Goal: Task Accomplishment & Management: Manage account settings

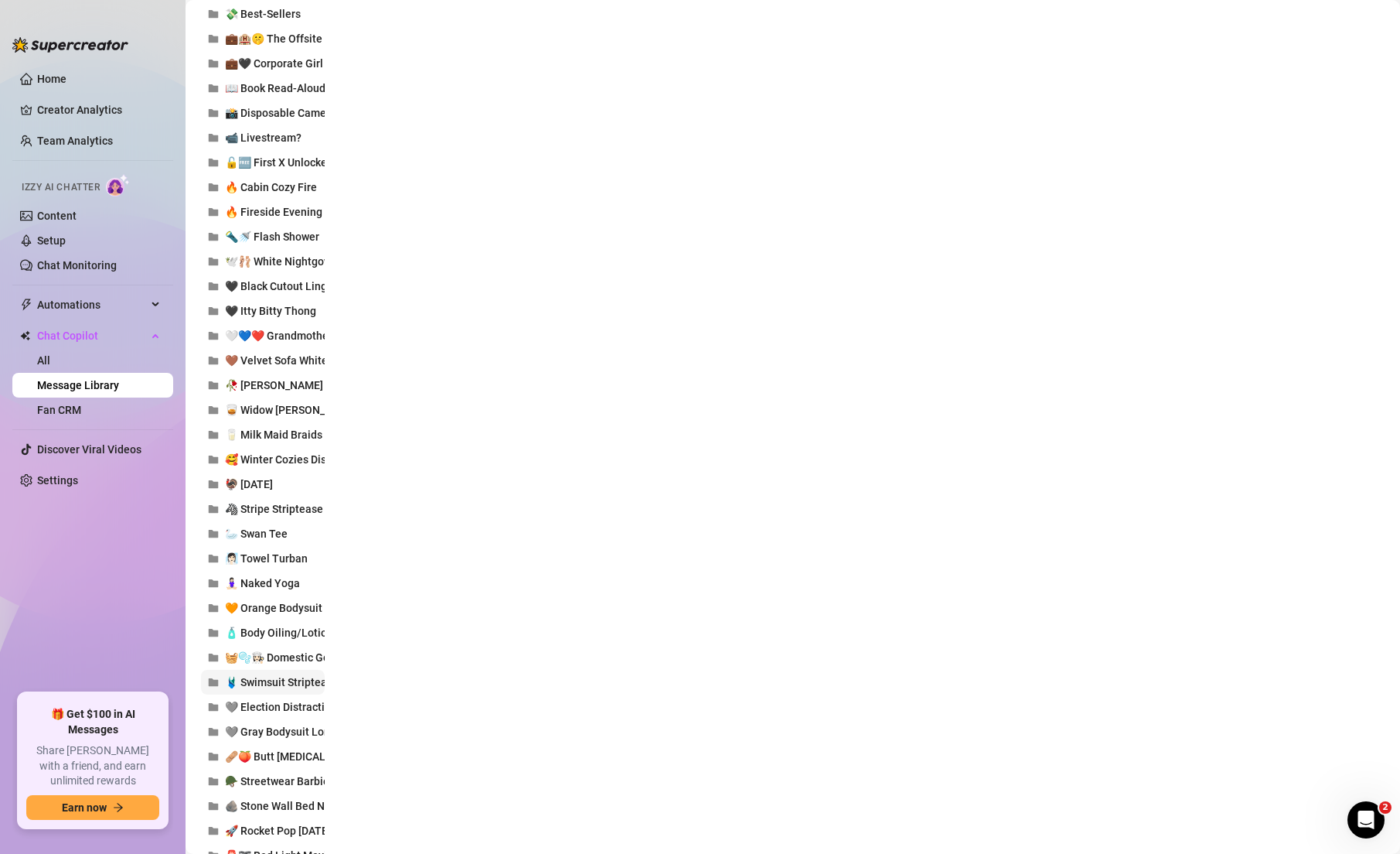
scroll to position [1840, 0]
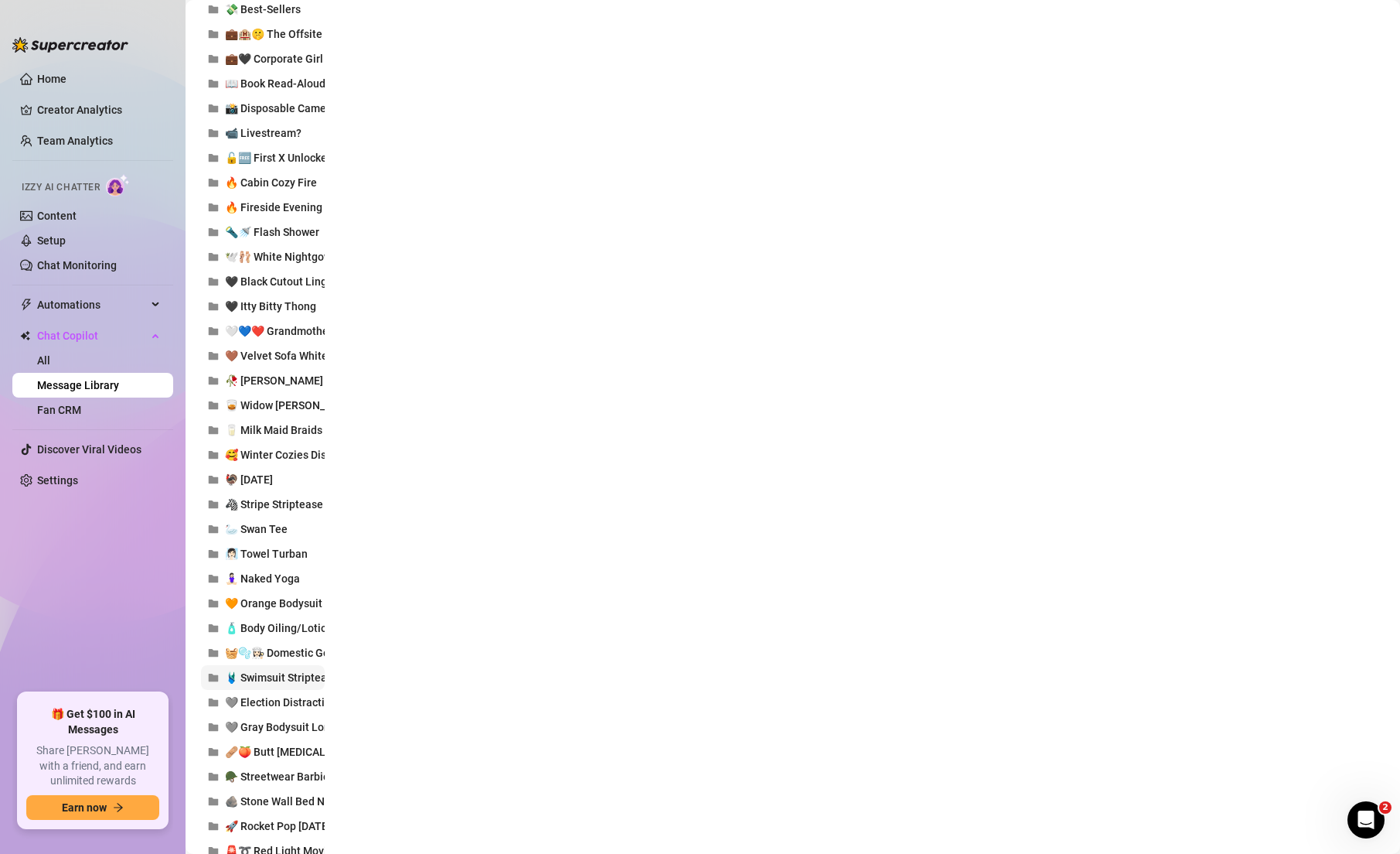
click at [273, 686] on button "🩱 Swimsuit Striptease" at bounding box center [263, 677] width 124 height 25
click at [280, 653] on span "🧺🫧👩🏻‍🍳 Domestic Goddess" at bounding box center [291, 652] width 134 height 12
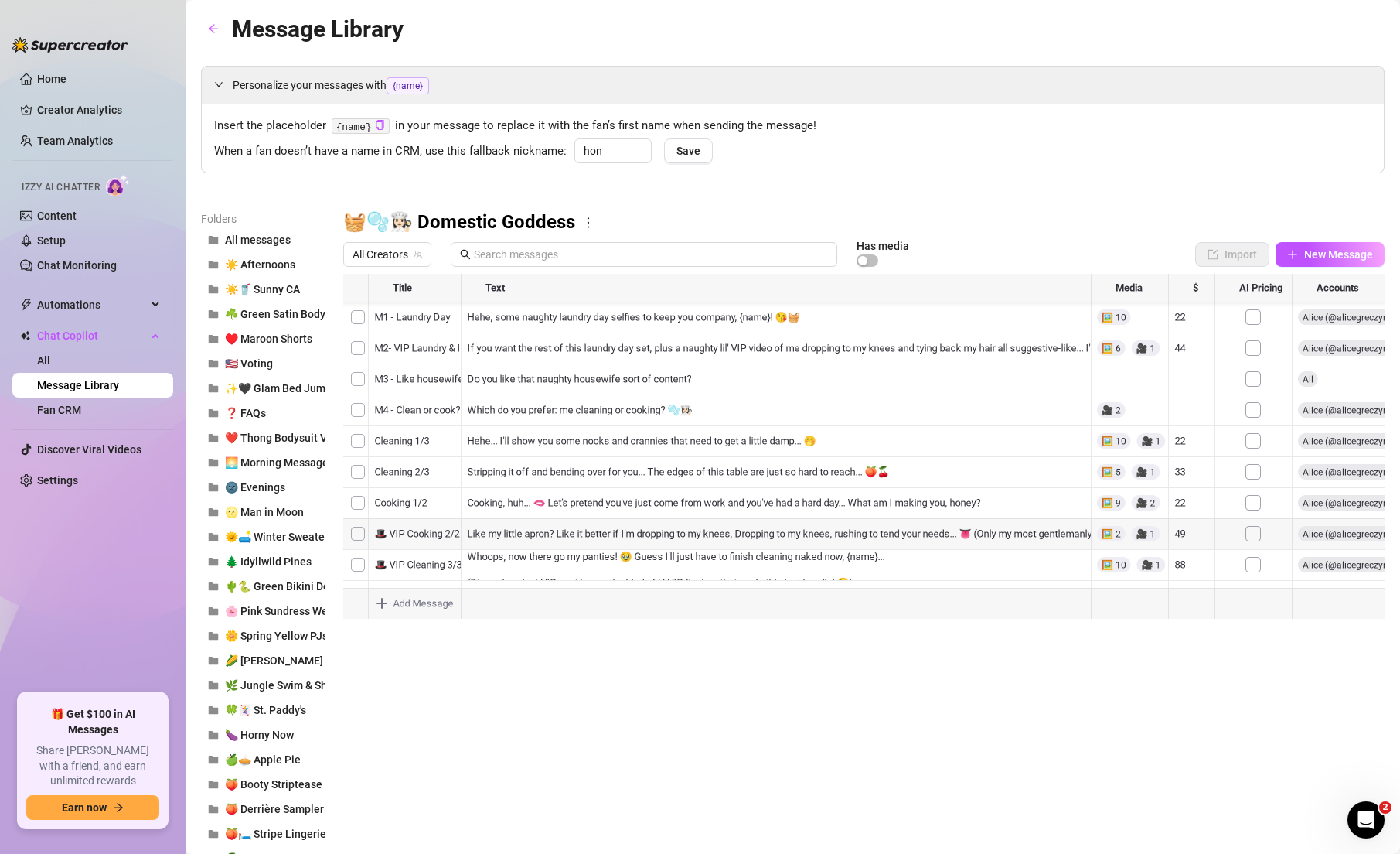
scroll to position [61, 0]
drag, startPoint x: 348, startPoint y: 539, endPoint x: 355, endPoint y: 551, distance: 13.9
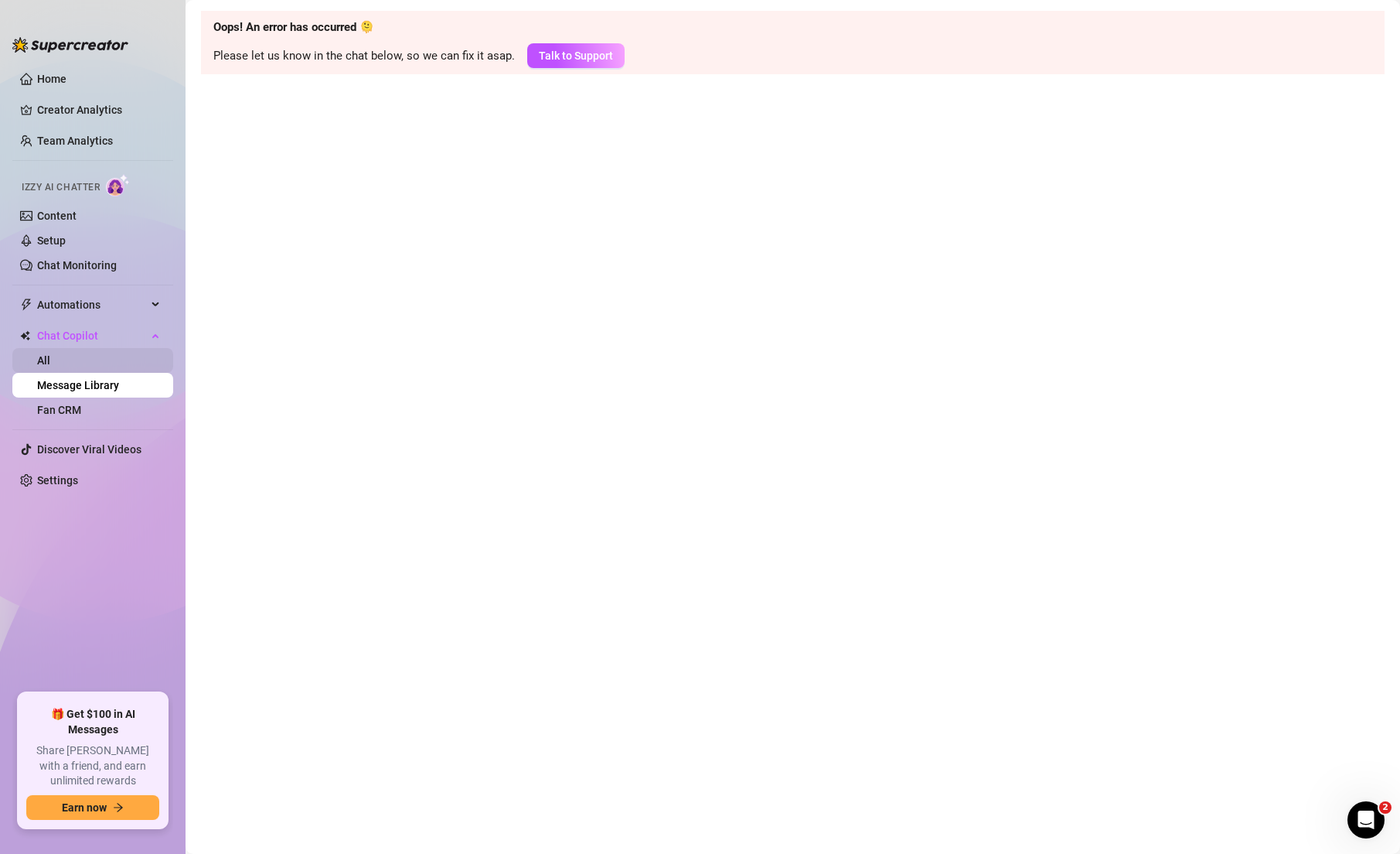
click at [50, 361] on link "All" at bounding box center [43, 360] width 13 height 12
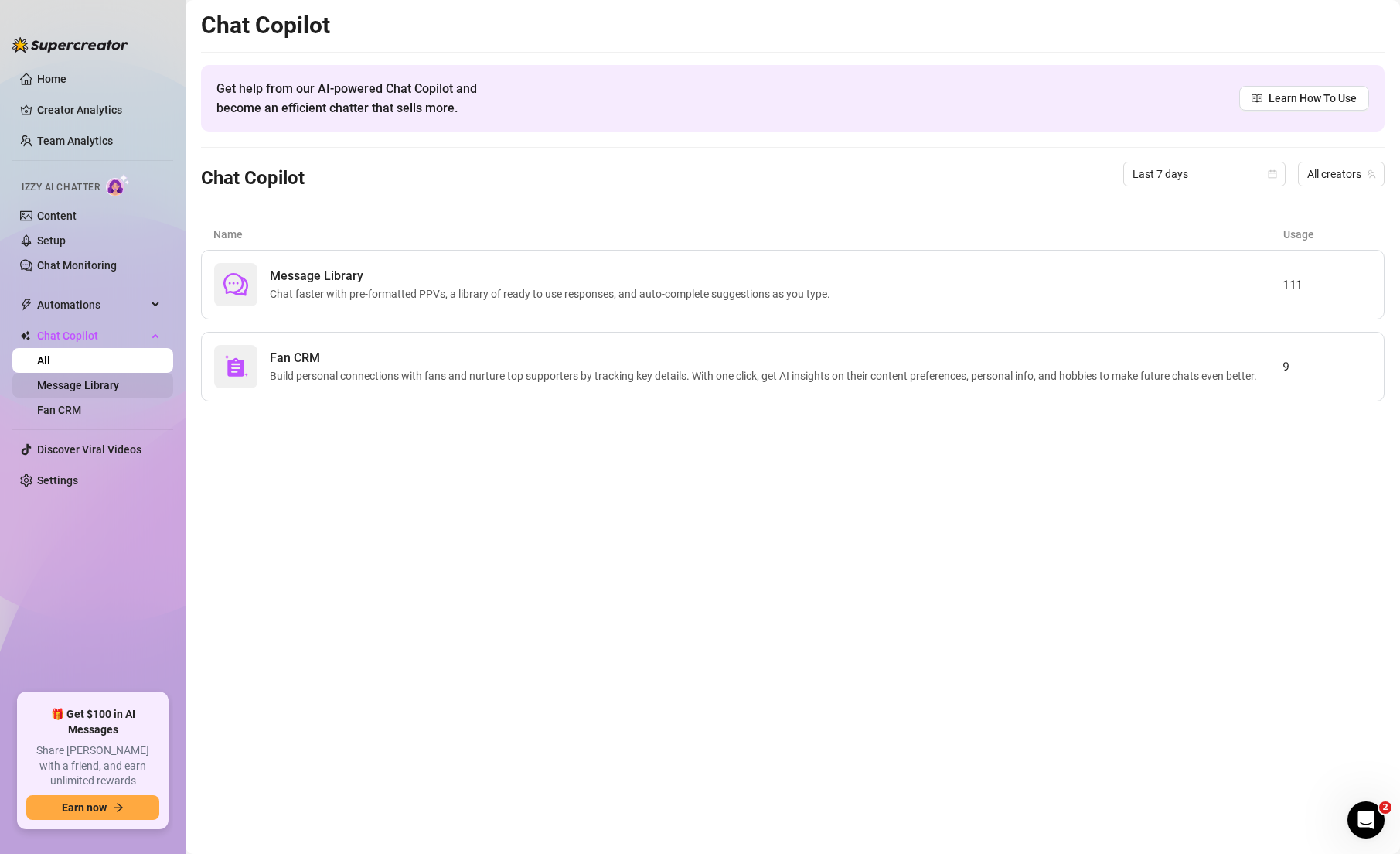
click at [100, 386] on link "Message Library" at bounding box center [78, 385] width 82 height 12
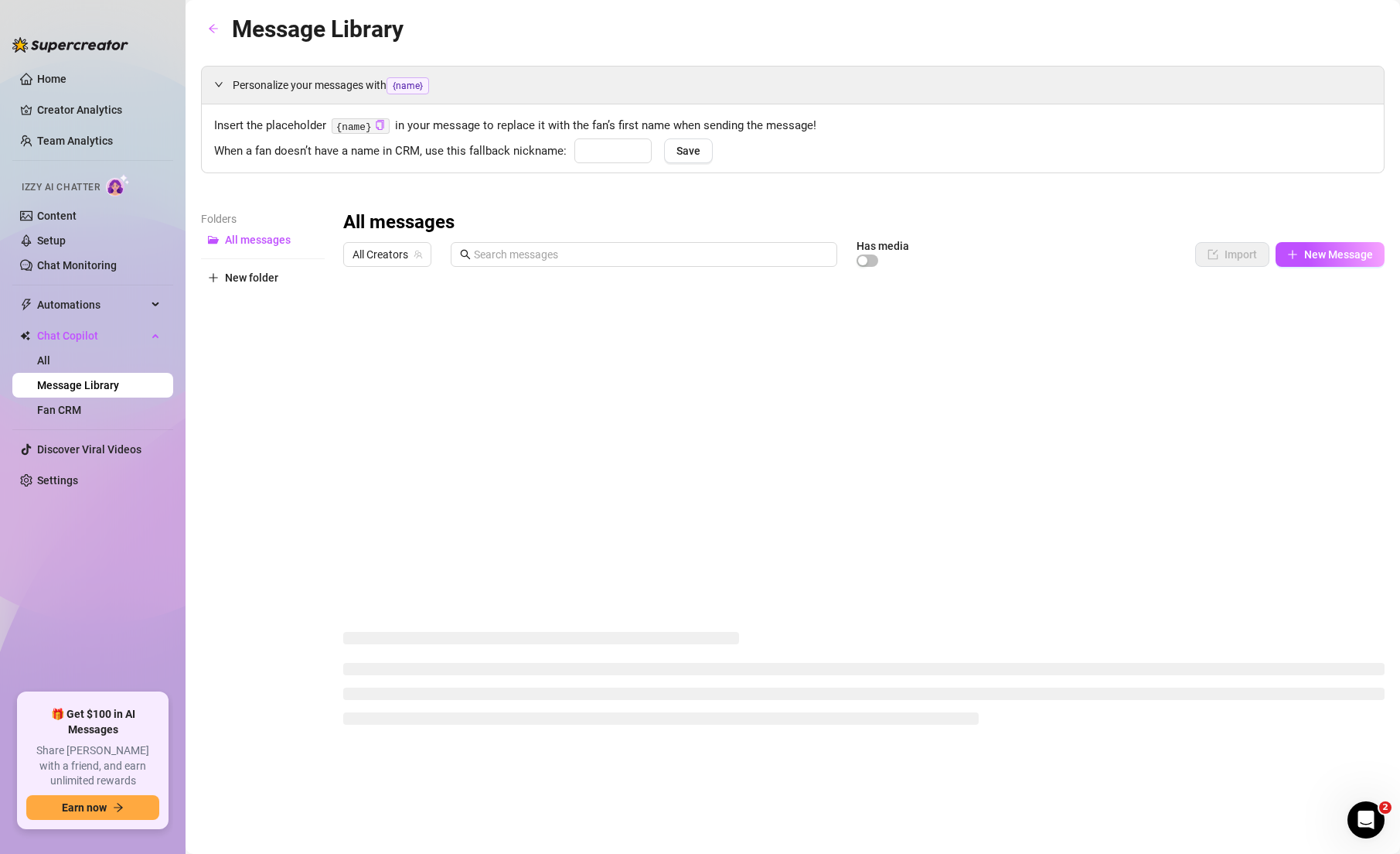
type input "hon"
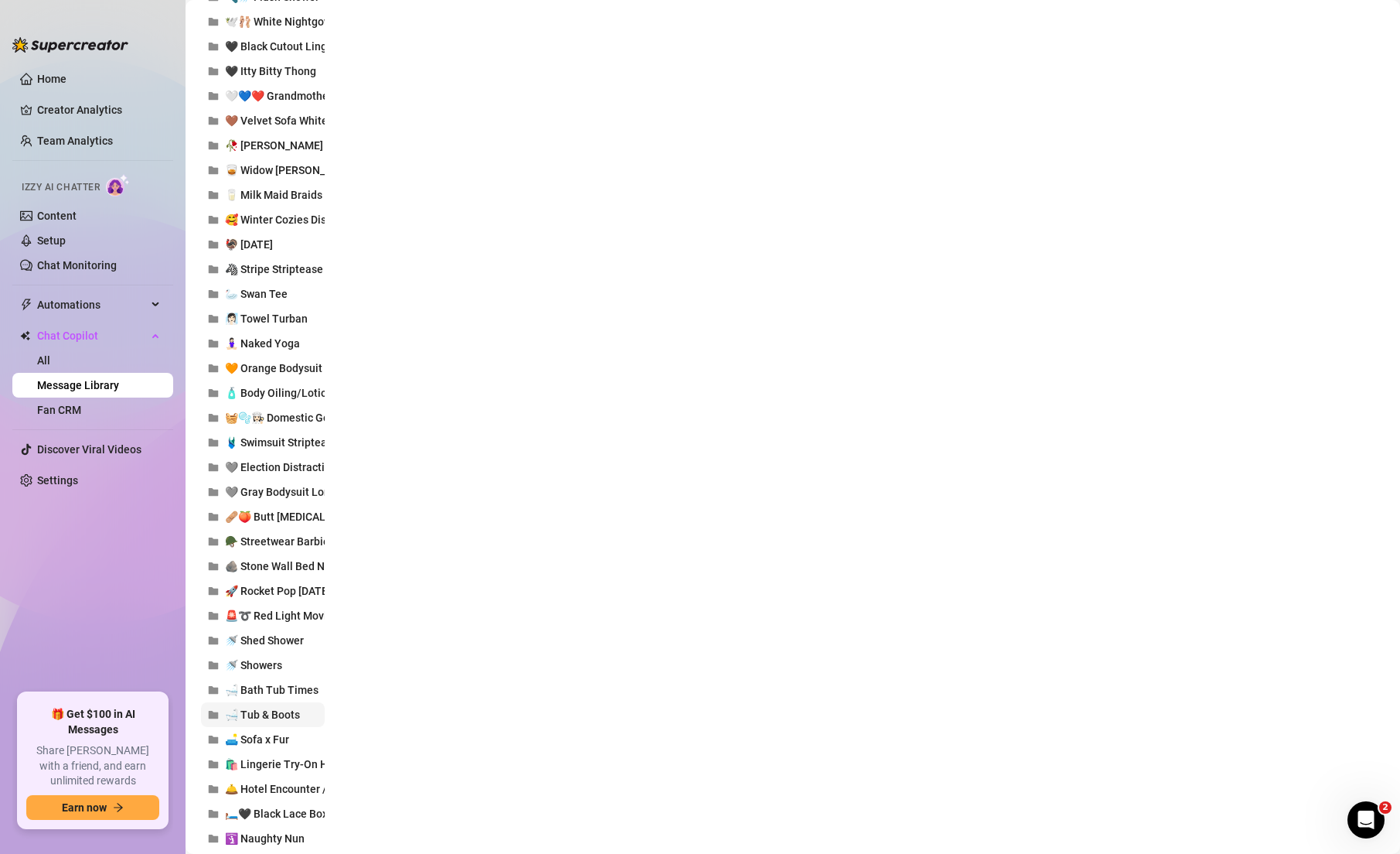
scroll to position [2077, 0]
click at [269, 423] on button "🧺🫧👩🏻‍🍳 Domestic Goddess" at bounding box center [263, 415] width 124 height 25
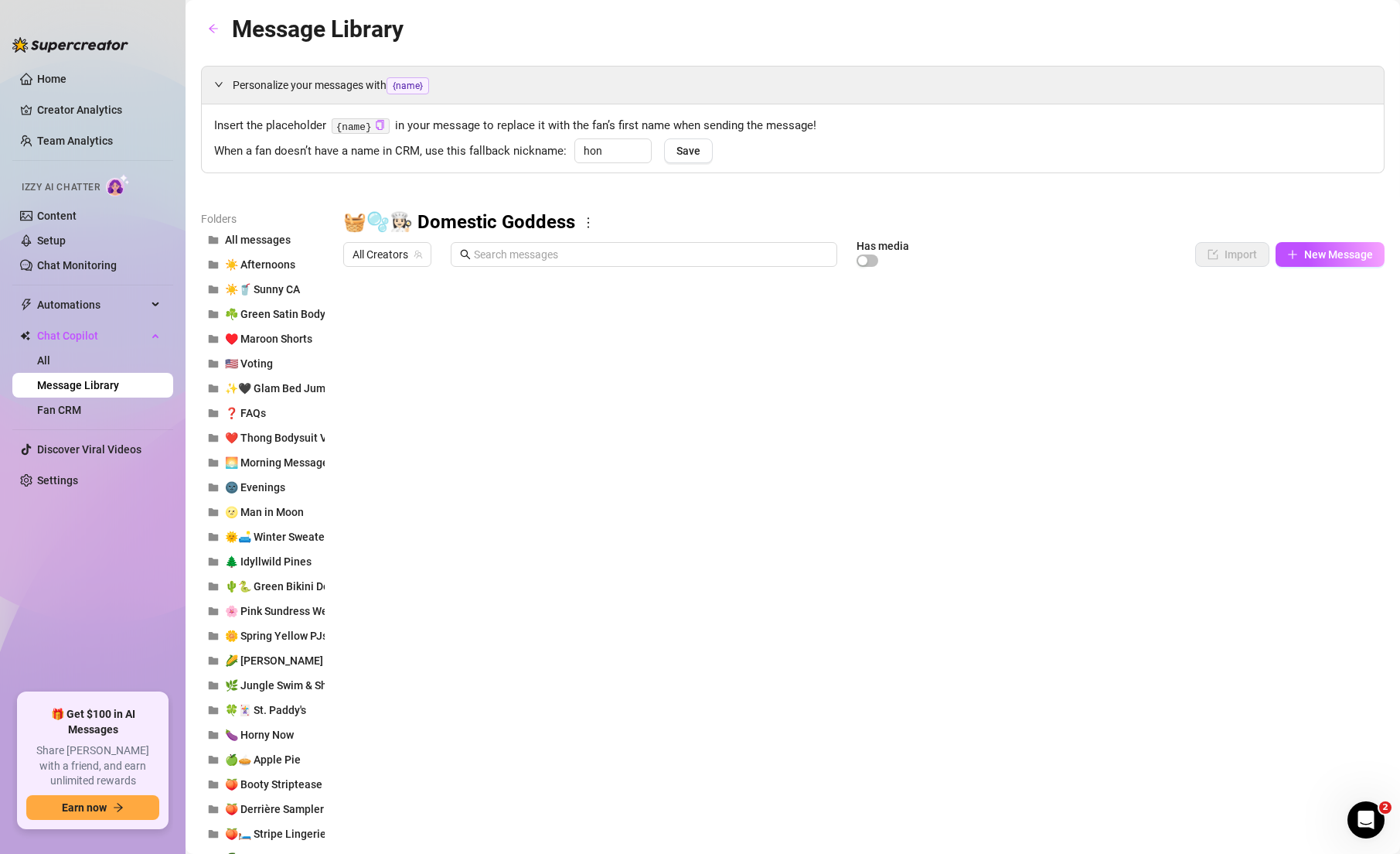
scroll to position [62, 0]
drag, startPoint x: 350, startPoint y: 538, endPoint x: 375, endPoint y: 332, distance: 207.5
click at [375, 332] on div at bounding box center [864, 446] width 1041 height 345
drag, startPoint x: 348, startPoint y: 381, endPoint x: 352, endPoint y: 322, distance: 59.1
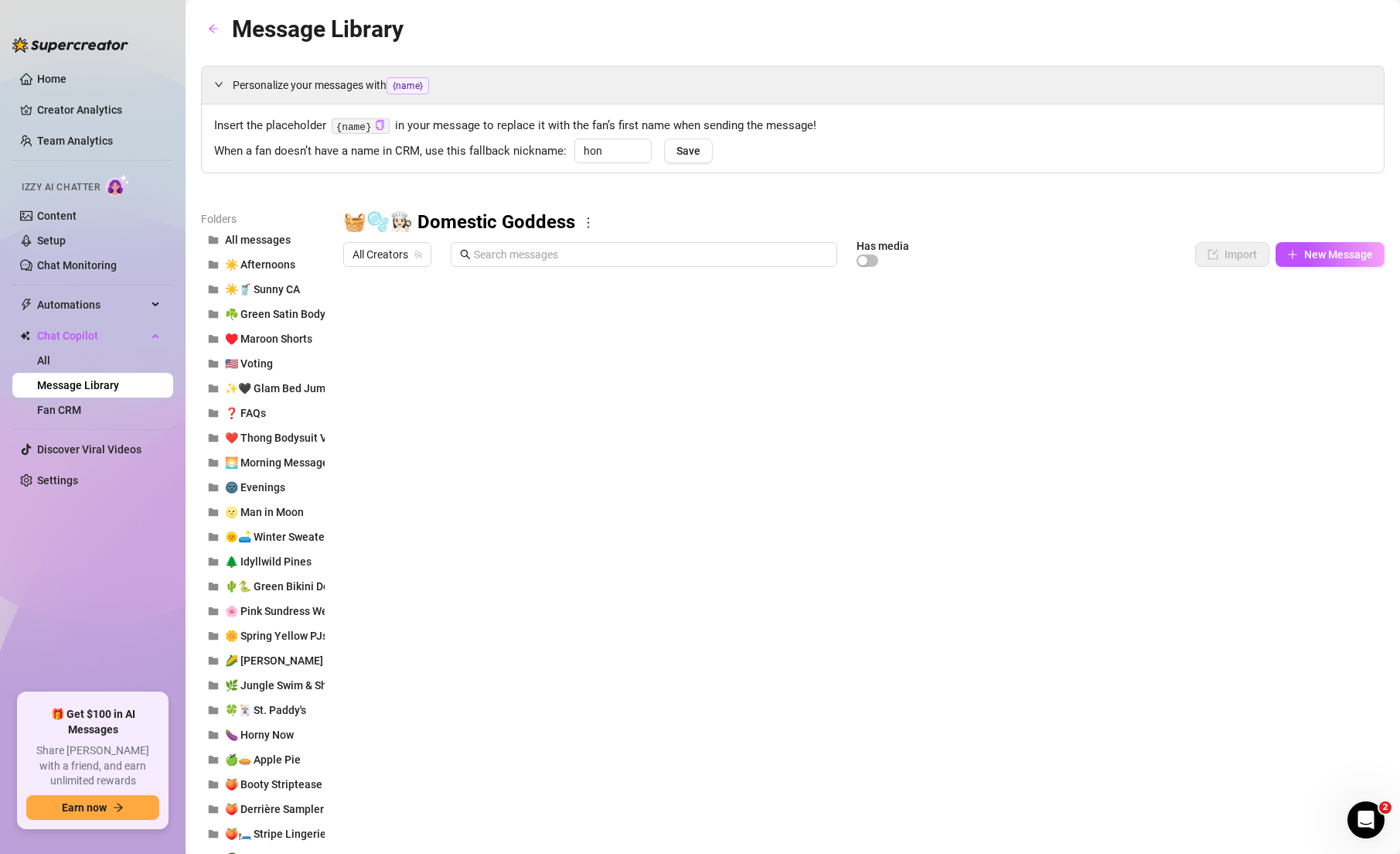
click at [352, 322] on div at bounding box center [864, 446] width 1041 height 345
click at [264, 486] on span "🌚 Evenings" at bounding box center [254, 487] width 60 height 12
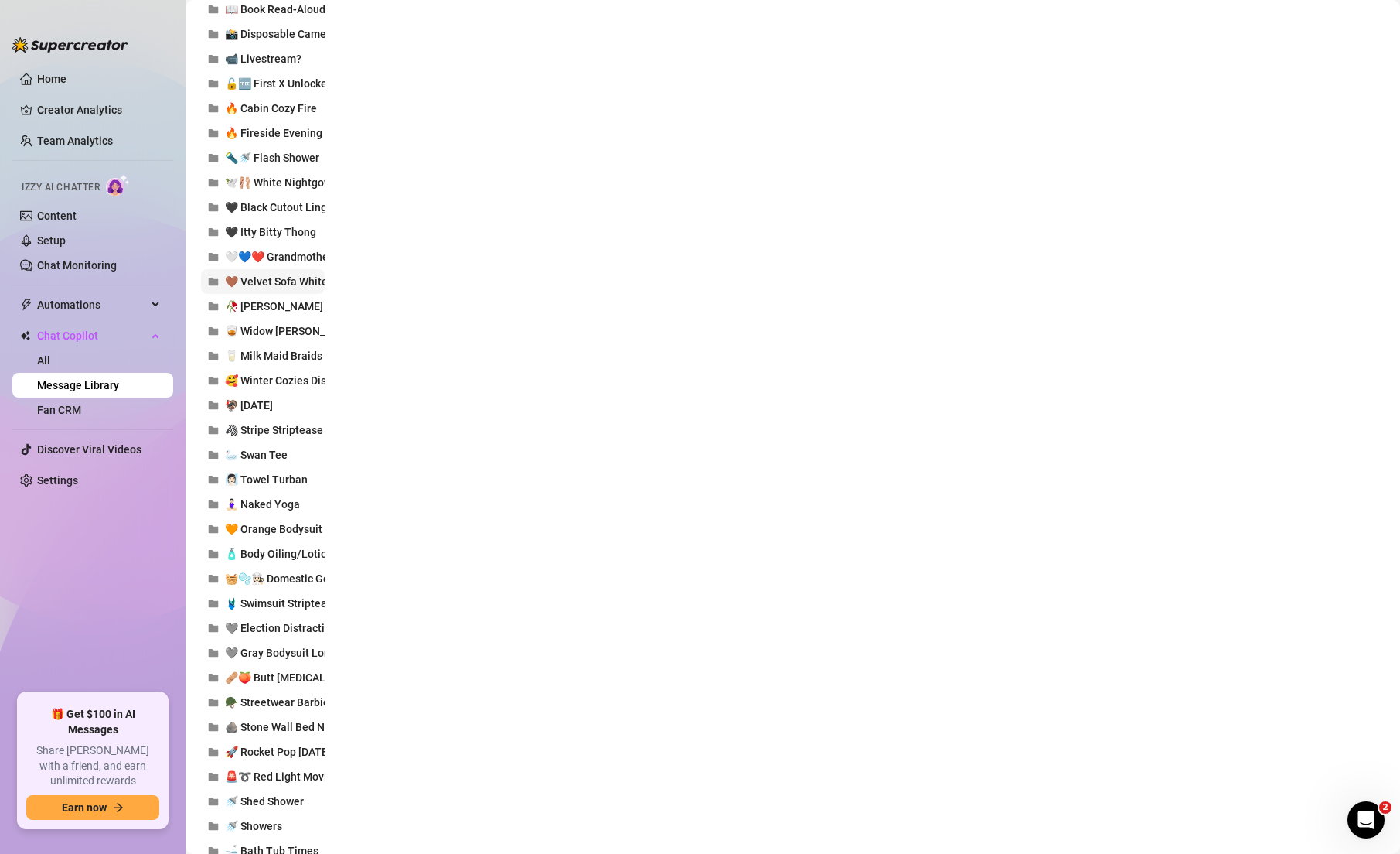
scroll to position [1917, 0]
click at [269, 569] on span "🧺🫧👩🏻‍🍳 Domestic Goddess" at bounding box center [291, 575] width 134 height 12
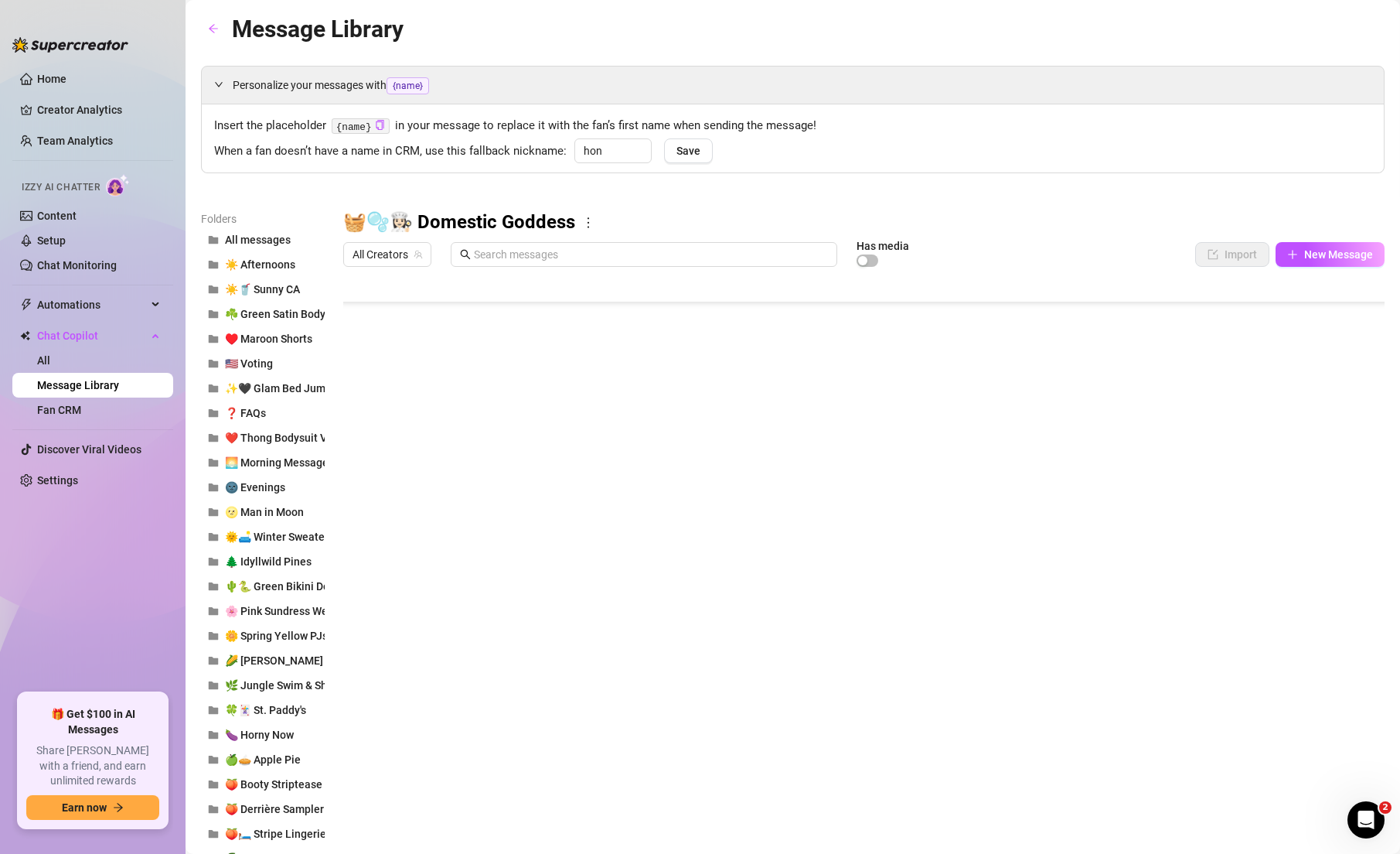
scroll to position [124, 0]
click at [358, 412] on div at bounding box center [864, 446] width 1041 height 345
click at [358, 444] on div at bounding box center [864, 446] width 1041 height 345
click at [362, 473] on div at bounding box center [864, 446] width 1041 height 345
click at [947, 801] on span "Delete" at bounding box center [949, 798] width 32 height 12
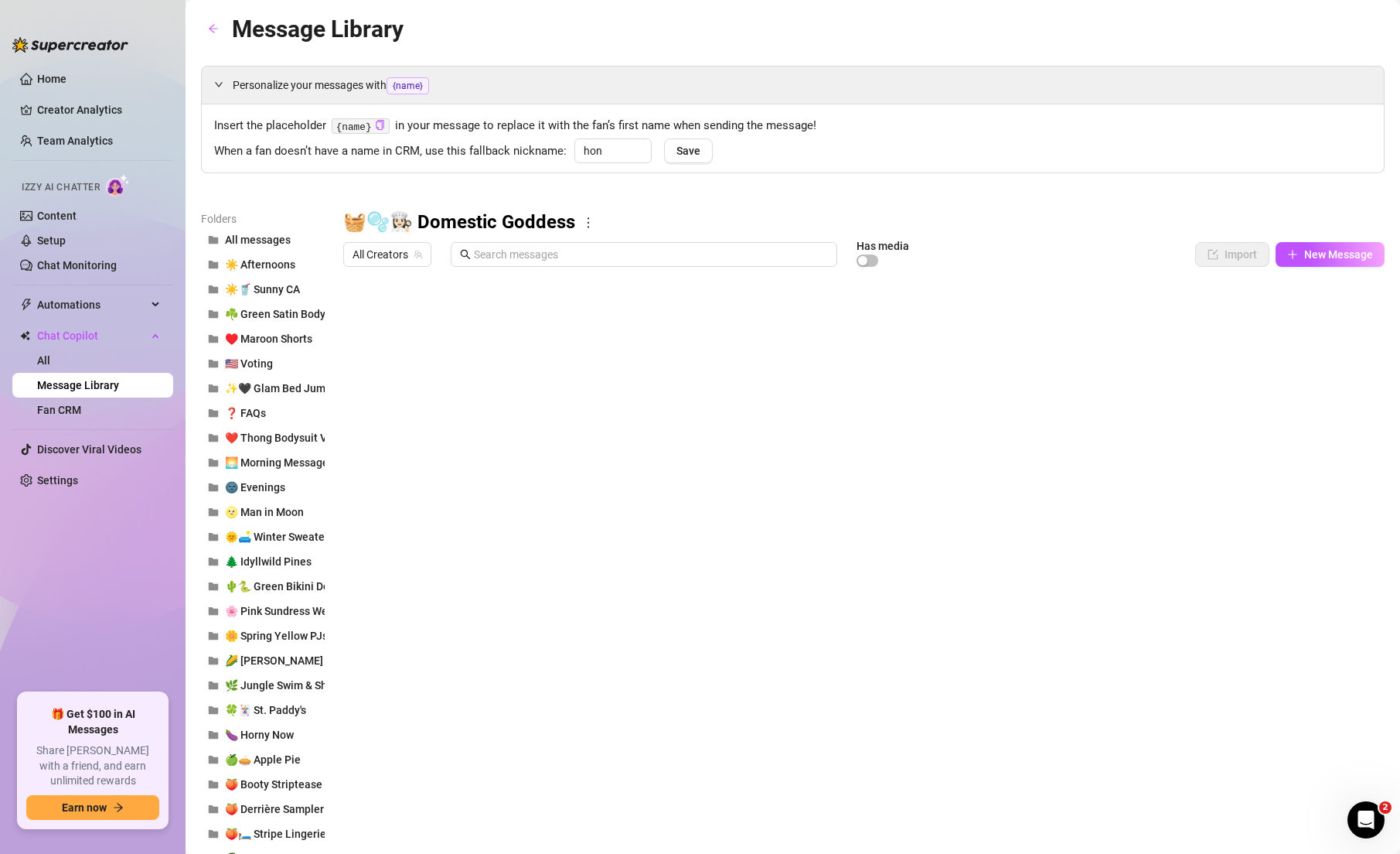
scroll to position [0, 0]
drag, startPoint x: 346, startPoint y: 506, endPoint x: 346, endPoint y: 351, distance: 155.0
click at [346, 351] on div at bounding box center [864, 446] width 1041 height 345
drag, startPoint x: 346, startPoint y: 567, endPoint x: 356, endPoint y: 388, distance: 179.3
click at [356, 388] on div at bounding box center [864, 446] width 1041 height 345
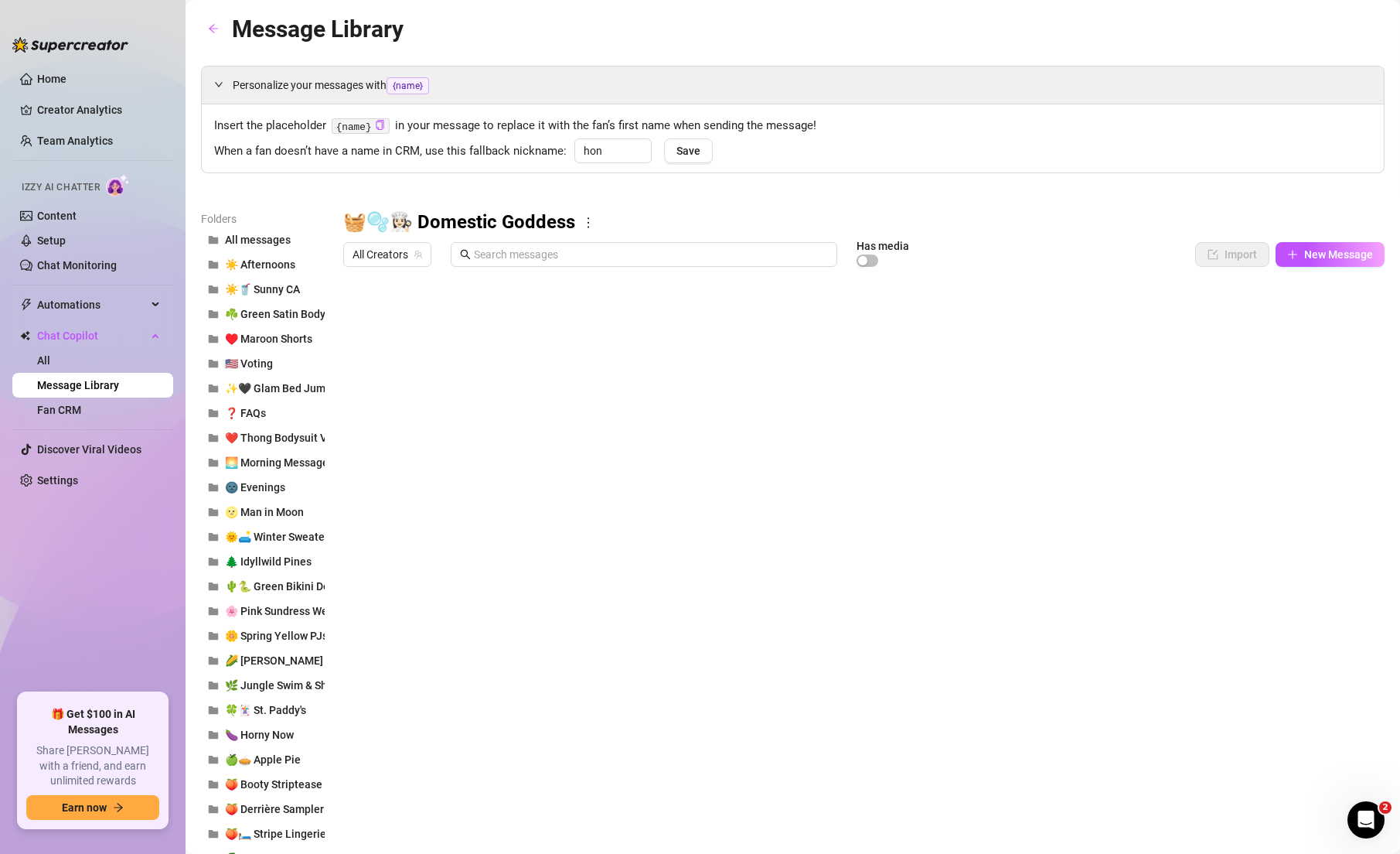
click at [354, 315] on div at bounding box center [864, 446] width 1041 height 345
drag, startPoint x: 361, startPoint y: 347, endPoint x: 358, endPoint y: 377, distance: 30.1
click at [360, 347] on div at bounding box center [864, 446] width 1041 height 345
click at [358, 377] on div at bounding box center [864, 446] width 1041 height 345
click at [885, 801] on span at bounding box center [859, 798] width 53 height 23
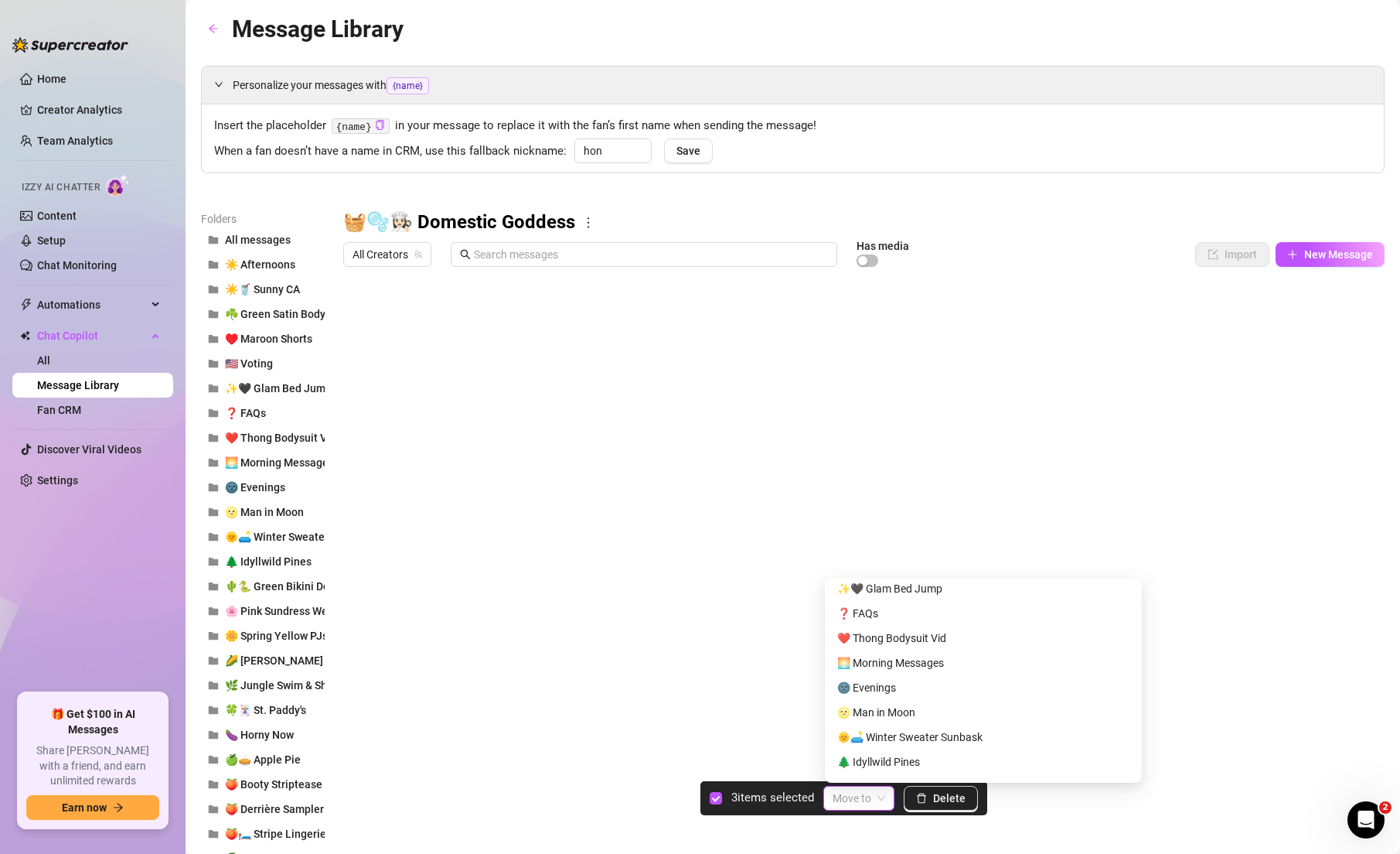
scroll to position [175, 0]
click at [876, 663] on div "🌚 Evenings" at bounding box center [984, 667] width 292 height 17
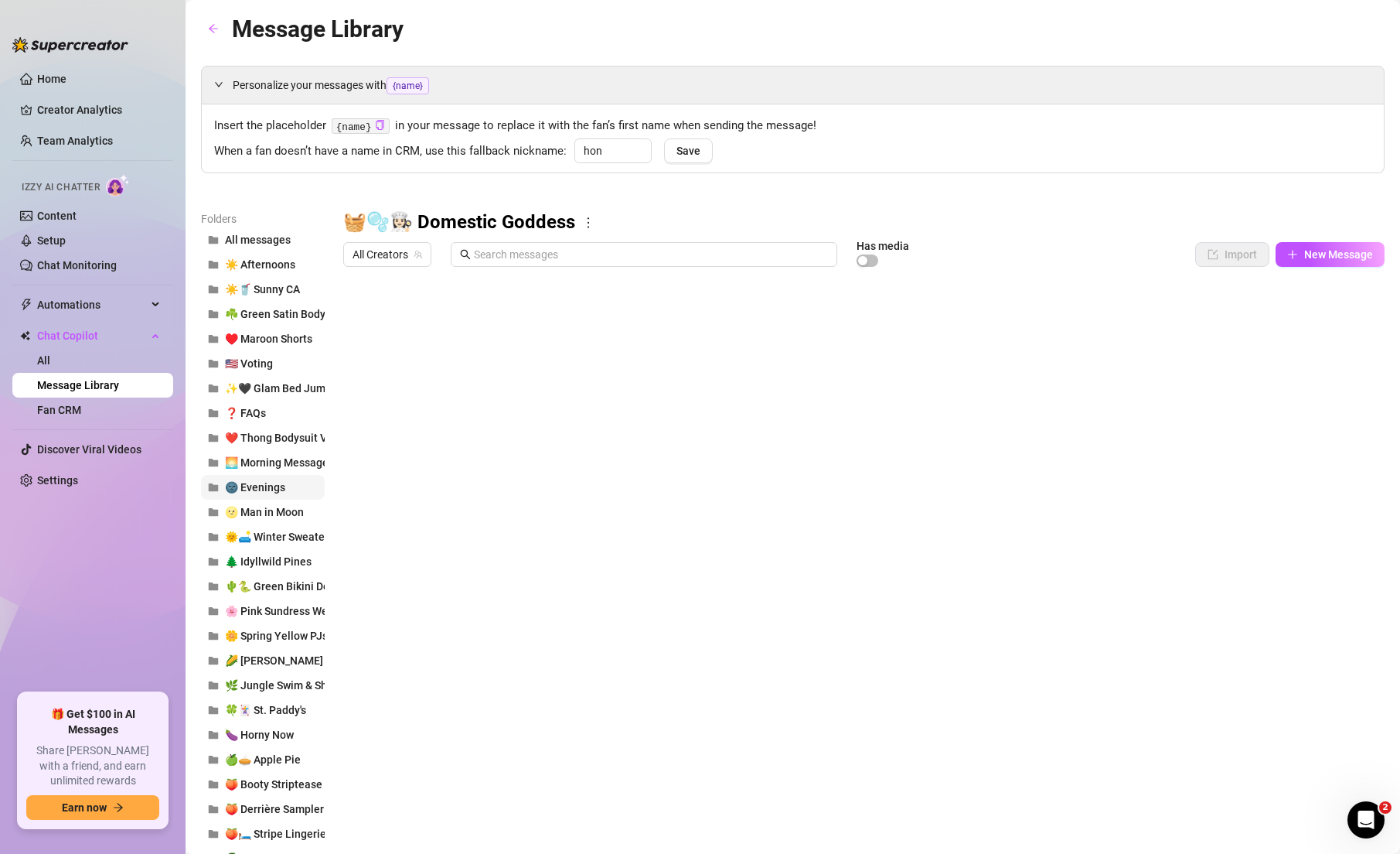
click at [281, 481] on span "🌚 Evenings" at bounding box center [254, 487] width 60 height 12
